Goal: Task Accomplishment & Management: Use online tool/utility

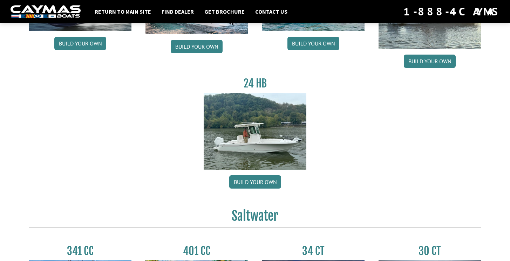
scroll to position [109, 0]
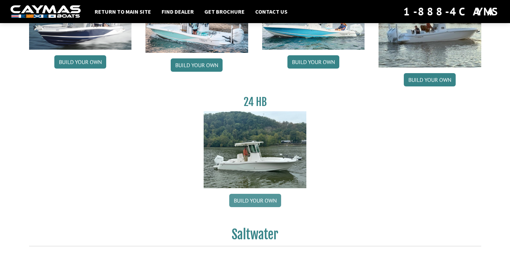
click at [253, 204] on link "Build your own" at bounding box center [255, 200] width 52 height 13
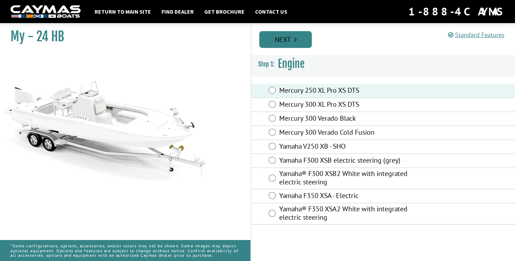
click at [287, 39] on link "Next" at bounding box center [285, 39] width 53 height 17
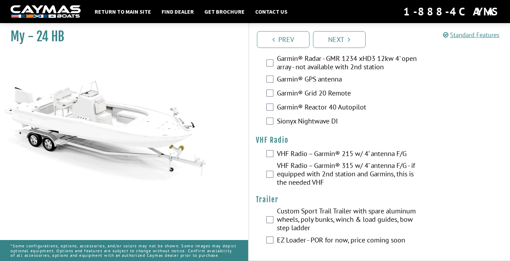
scroll to position [1830, 0]
